Goal: Information Seeking & Learning: Understand process/instructions

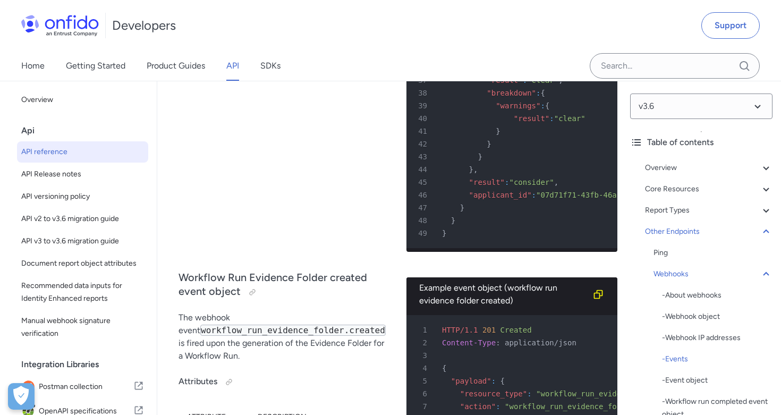
scroll to position [99976, 0]
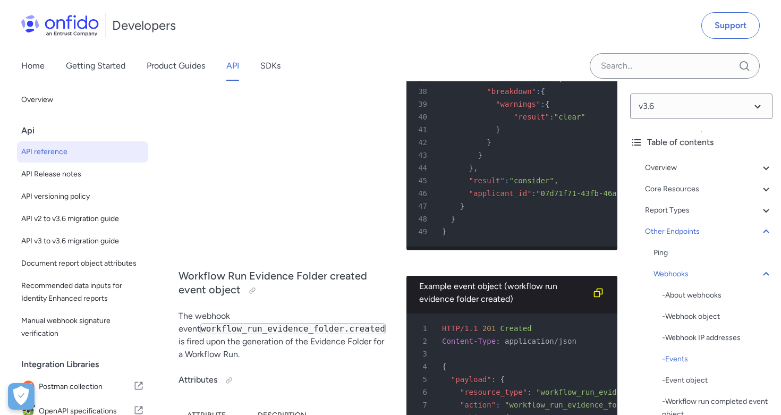
drag, startPoint x: 319, startPoint y: 130, endPoint x: 422, endPoint y: 130, distance: 102.5
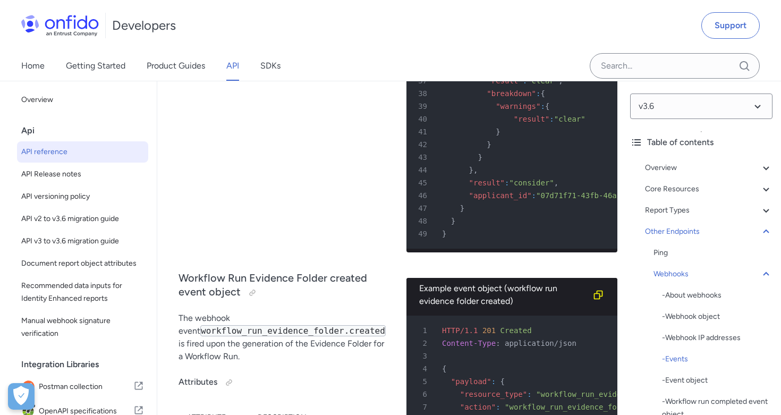
scroll to position [99973, 0]
drag, startPoint x: 413, startPoint y: 136, endPoint x: 317, endPoint y: 132, distance: 96.2
drag, startPoint x: 402, startPoint y: 218, endPoint x: 320, endPoint y: 217, distance: 81.8
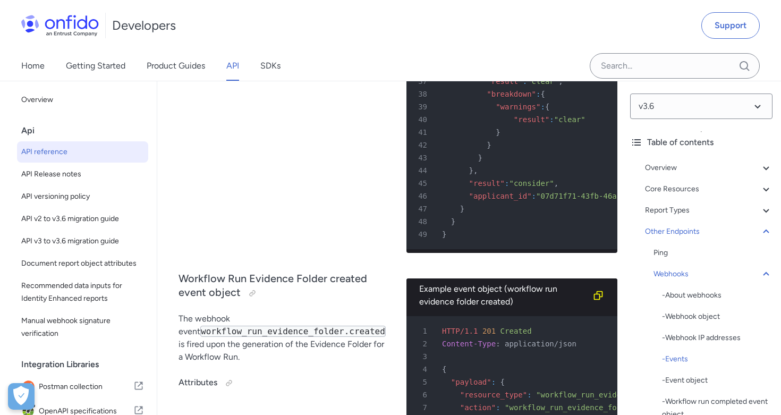
copy td "workflow_task.started"
drag, startPoint x: 412, startPoint y: 137, endPoint x: 320, endPoint y: 135, distance: 91.9
copy td "workflow_run.completed"
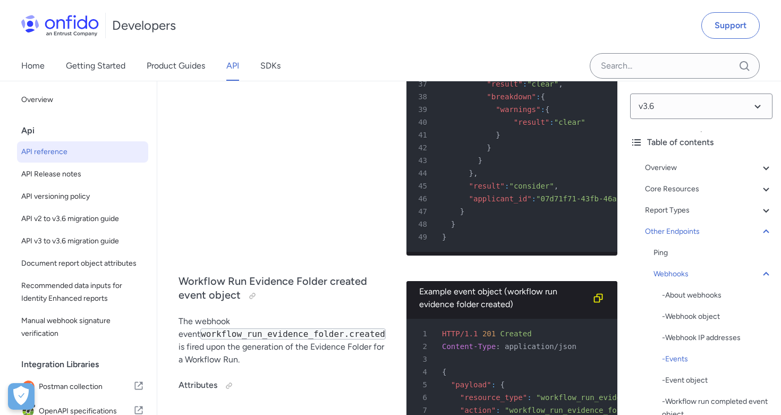
scroll to position [99968, 0]
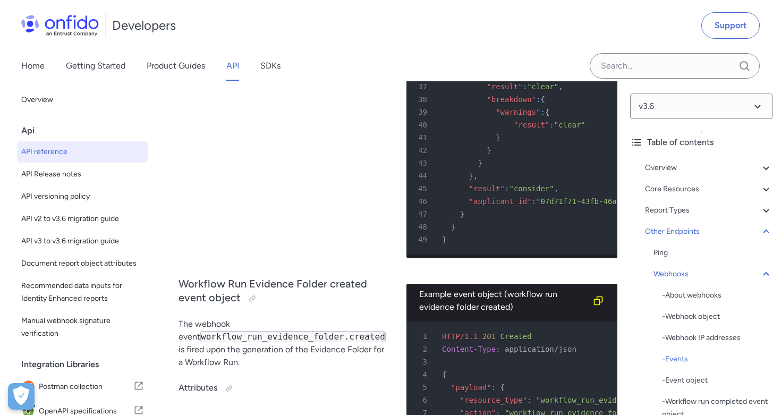
drag, startPoint x: 320, startPoint y: 264, endPoint x: 420, endPoint y: 261, distance: 99.4
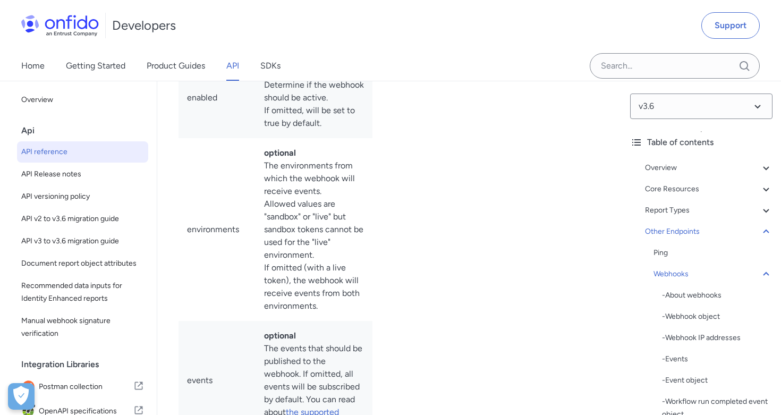
scroll to position [102232, 0]
